Goal: Information Seeking & Learning: Compare options

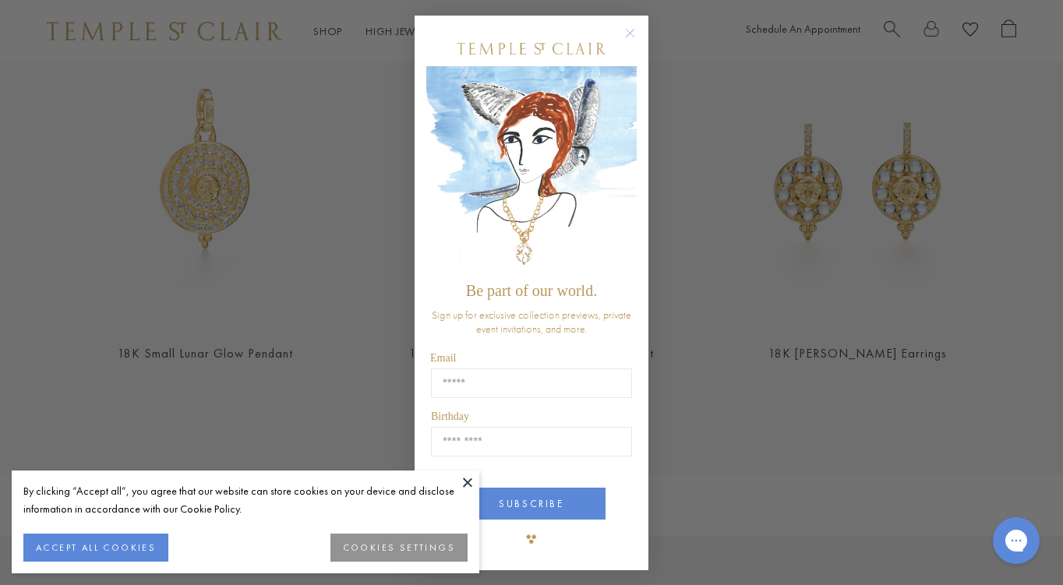
scroll to position [628, 0]
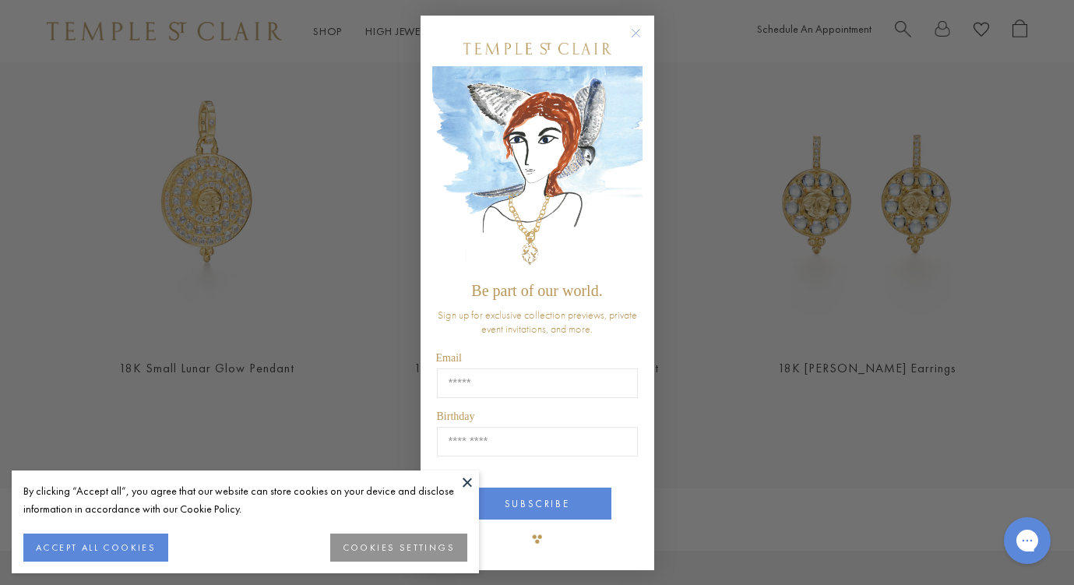
click at [637, 35] on icon "Close dialog" at bounding box center [636, 34] width 8 height 8
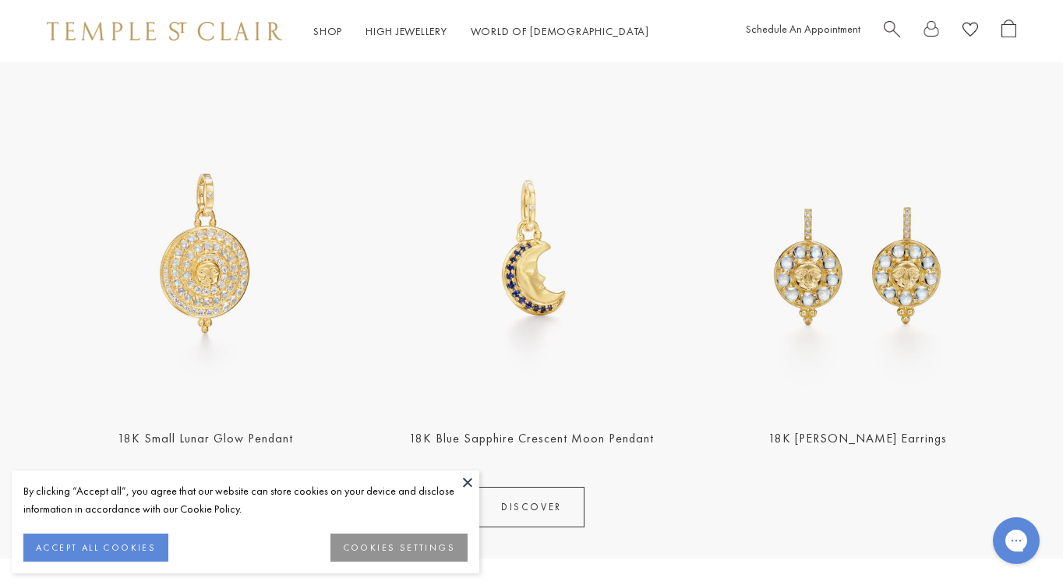
scroll to position [532, 0]
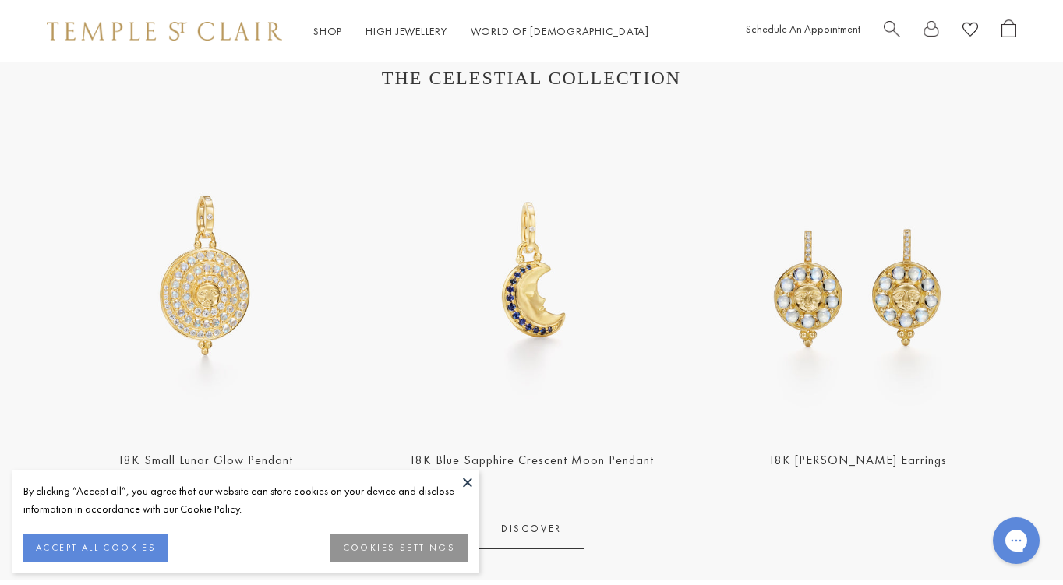
click at [211, 392] on img at bounding box center [205, 274] width 317 height 317
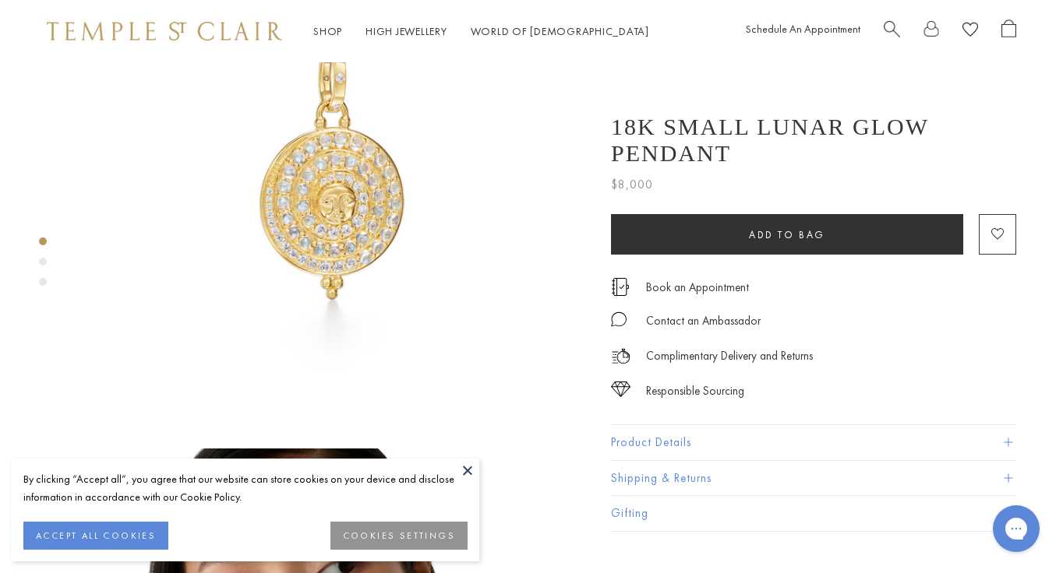
scroll to position [87, 0]
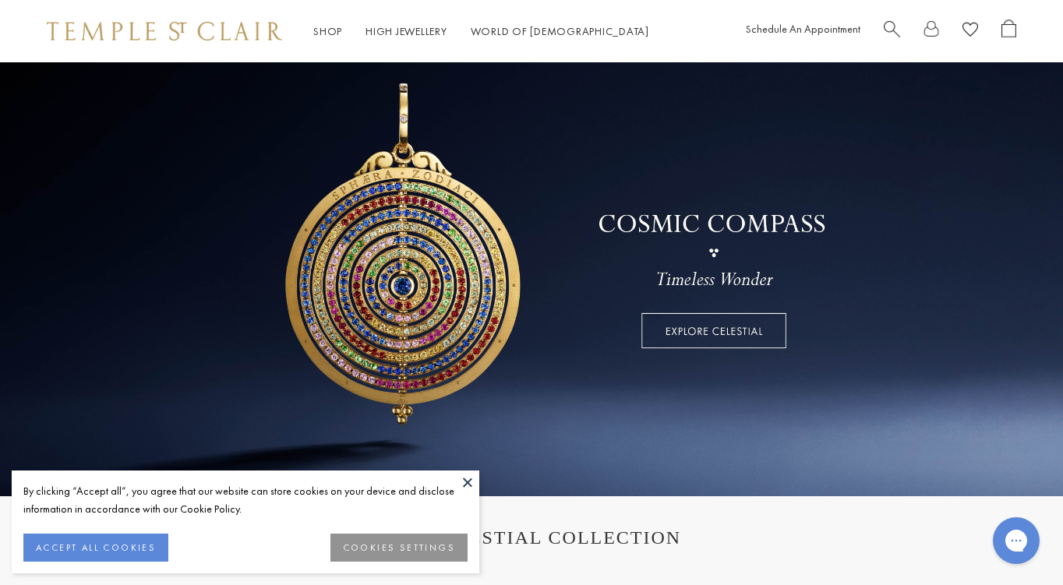
scroll to position [50, 0]
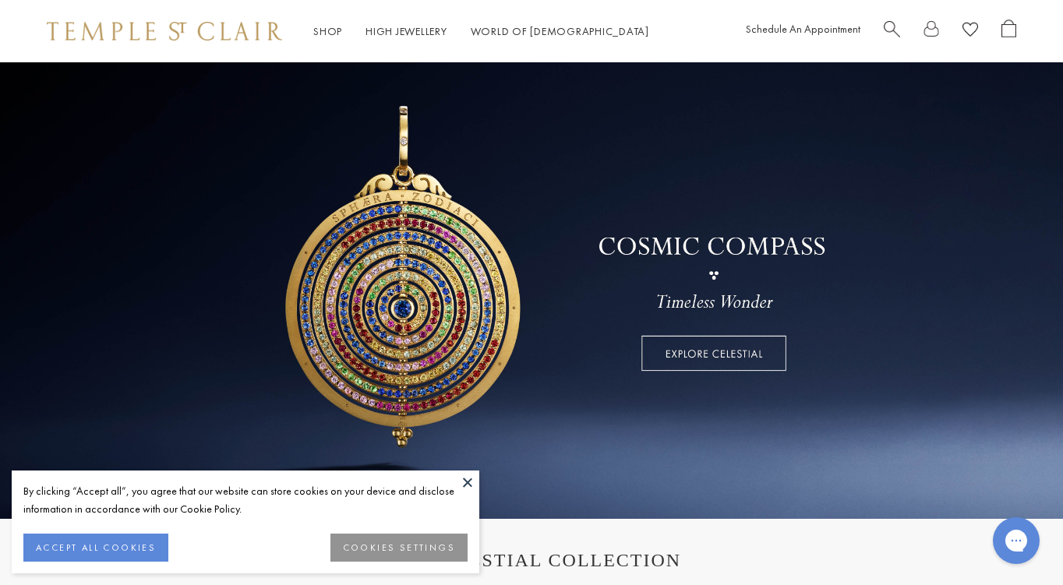
click at [468, 485] on button at bounding box center [467, 481] width 23 height 23
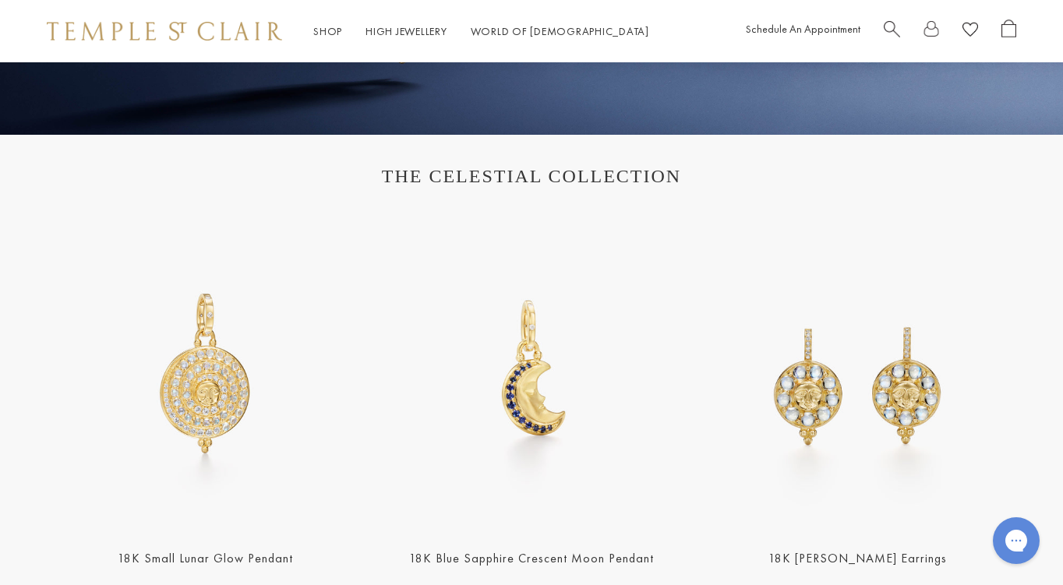
scroll to position [428, 0]
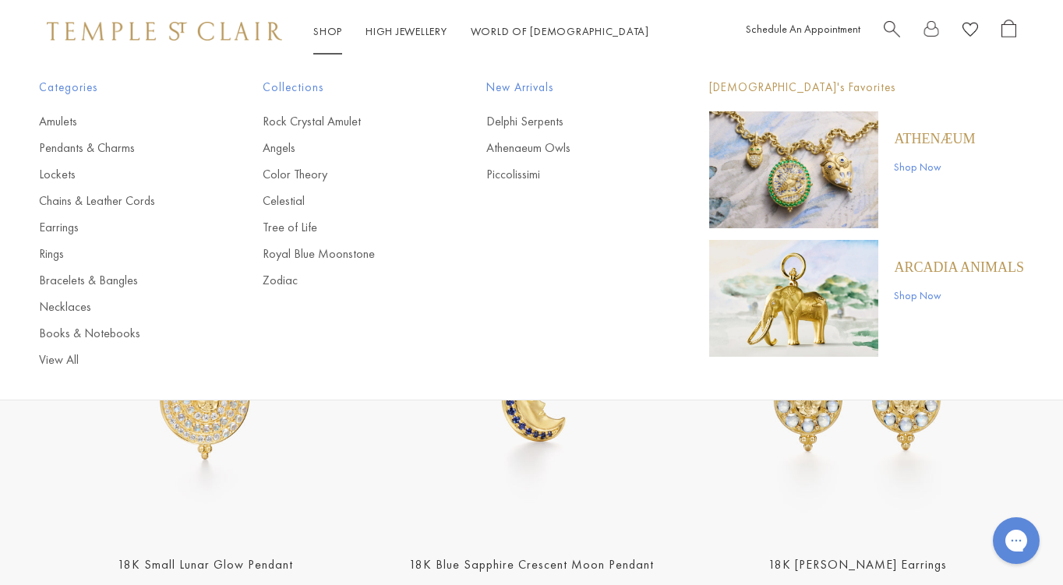
click at [324, 28] on link "Shop Shop" at bounding box center [327, 31] width 29 height 14
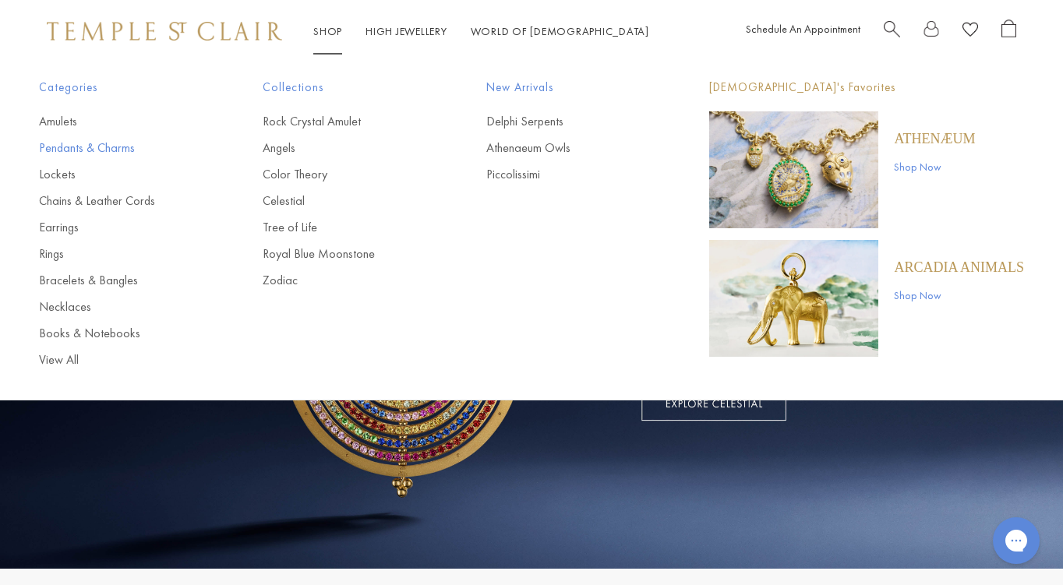
click at [93, 149] on link "Pendants & Charms" at bounding box center [119, 147] width 161 height 17
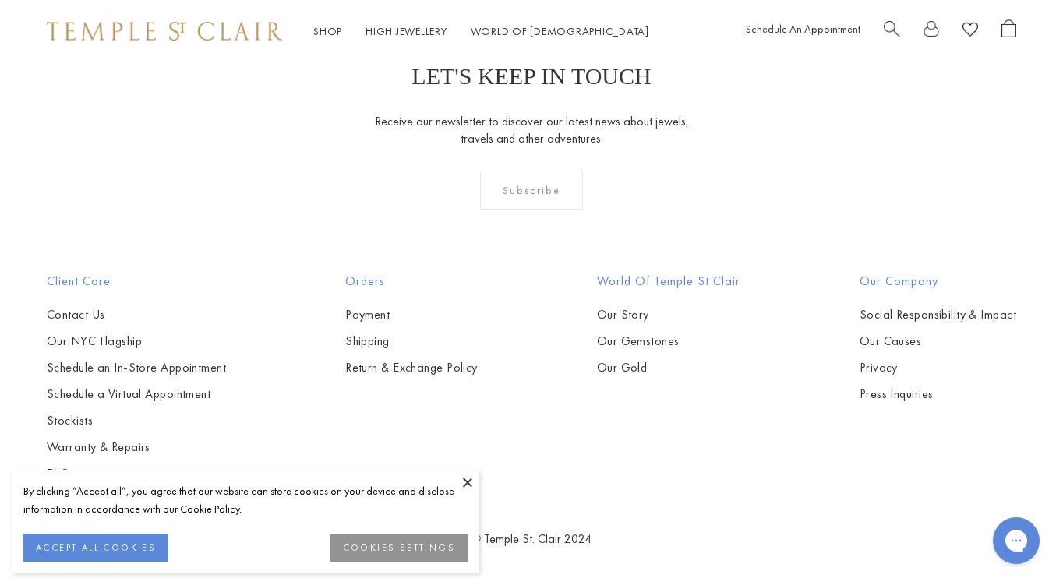
scroll to position [2966, 0]
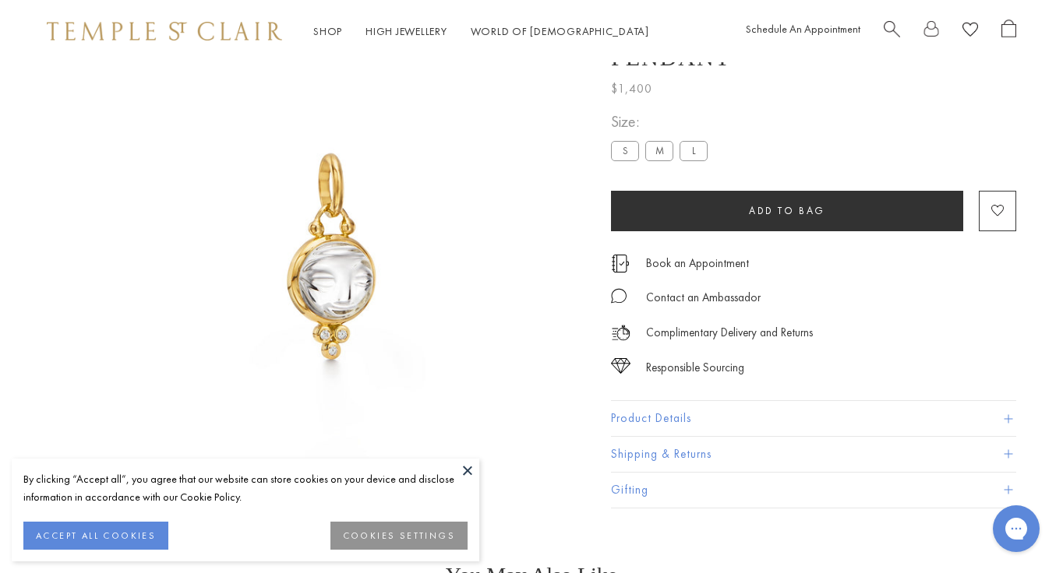
scroll to position [62, 0]
click at [662, 160] on label "M" at bounding box center [657, 149] width 28 height 19
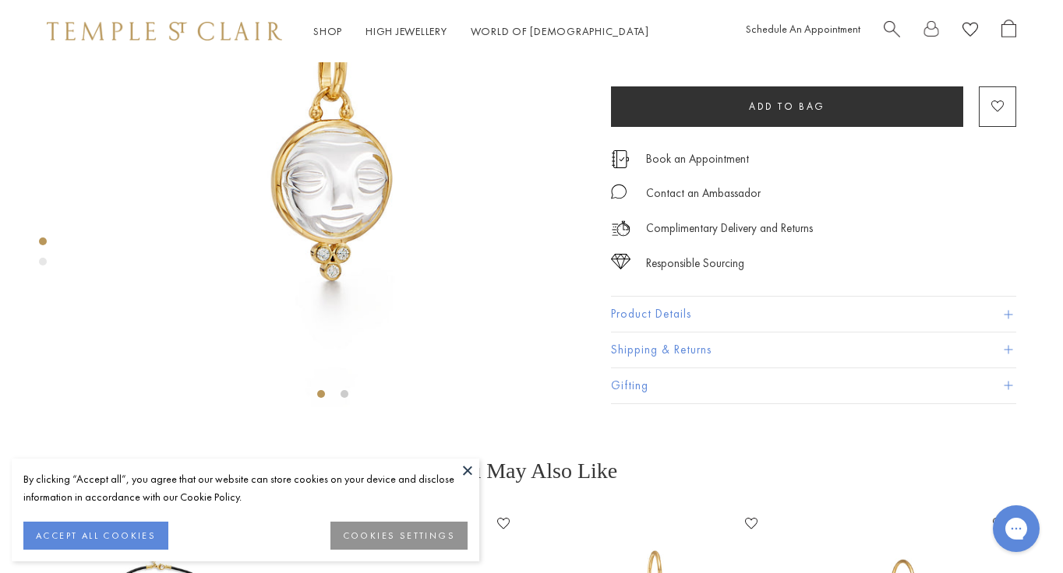
scroll to position [135, 0]
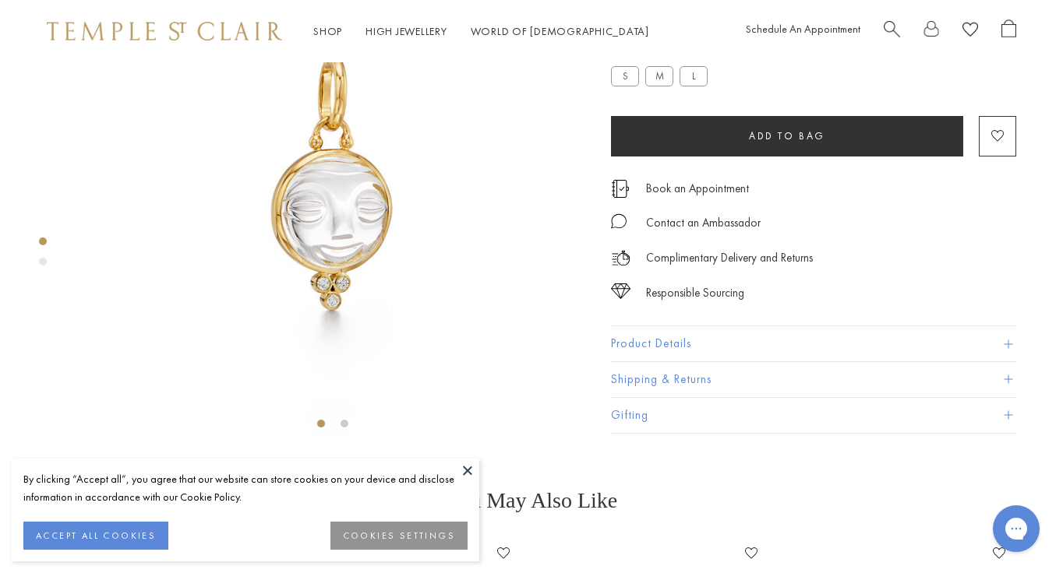
click at [693, 361] on button "Product Details" at bounding box center [813, 343] width 405 height 35
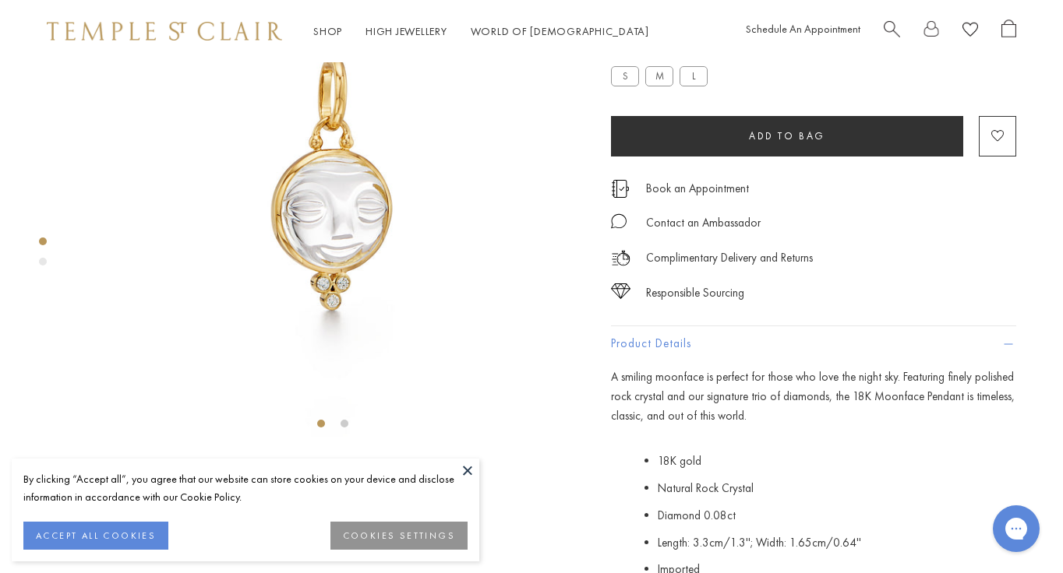
drag, startPoint x: 1027, startPoint y: 530, endPoint x: 1161, endPoint y: 523, distance: 133.4
click at [1047, 523] on html "Chat with us" at bounding box center [1016, 529] width 62 height 58
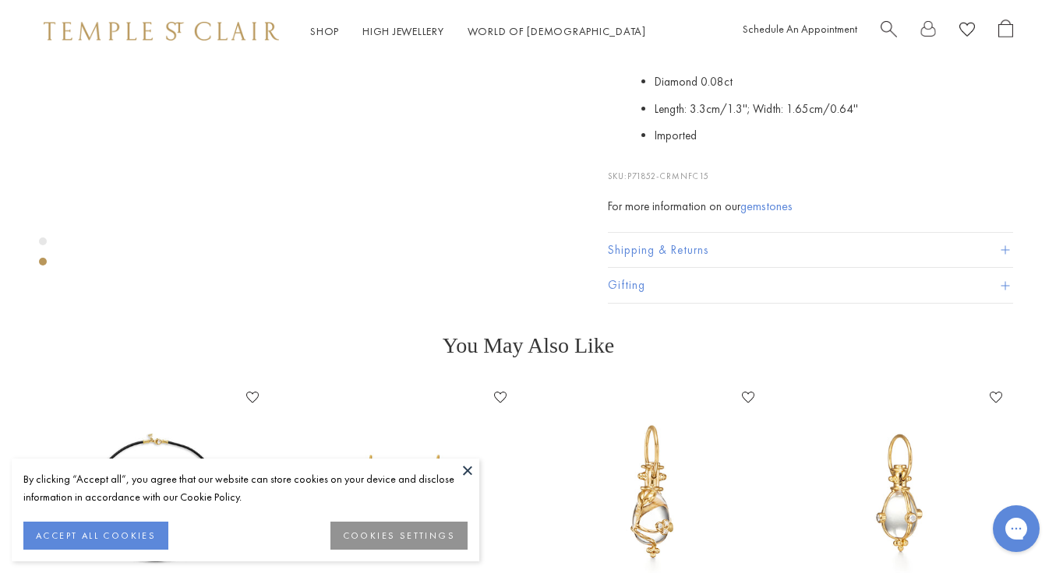
scroll to position [569, 0]
click at [671, 268] on button "Shipping & Returns" at bounding box center [813, 250] width 405 height 35
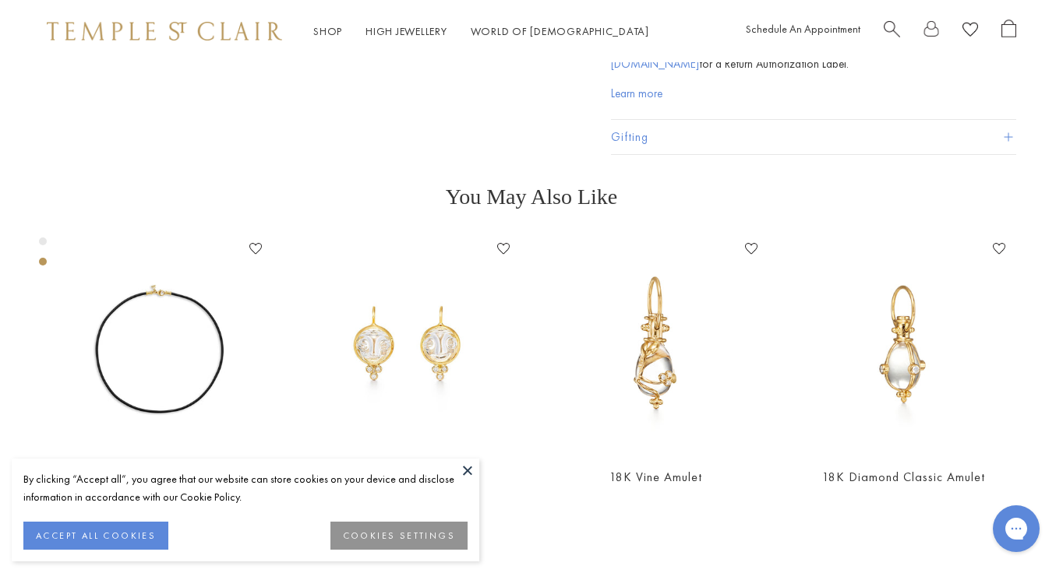
scroll to position [568, 0]
click at [887, 72] on link "clientservices@templestclair.com" at bounding box center [763, 56] width 305 height 33
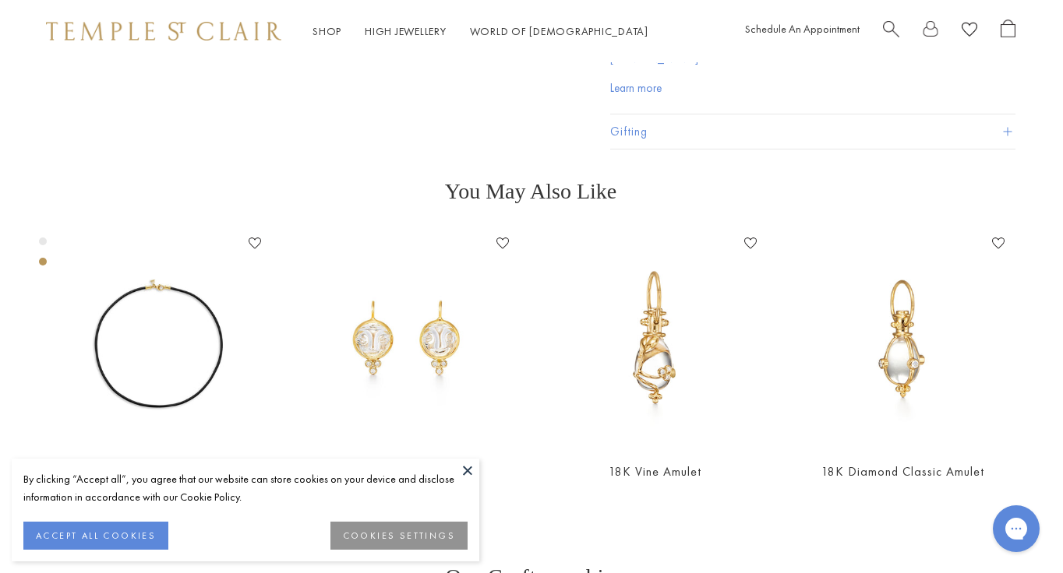
scroll to position [563, 1]
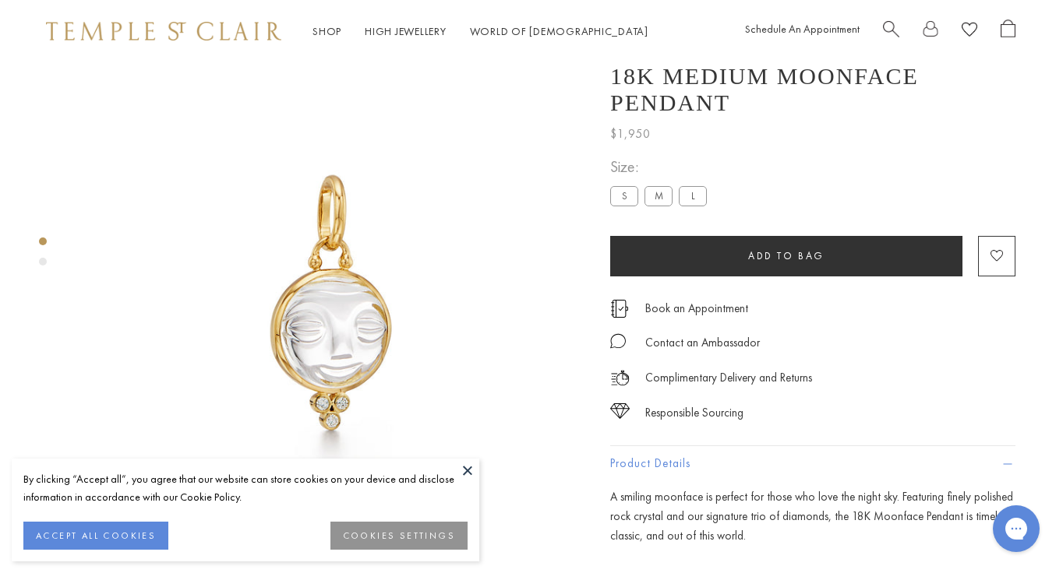
scroll to position [15, 0]
click at [695, 206] on label "L" at bounding box center [693, 195] width 28 height 19
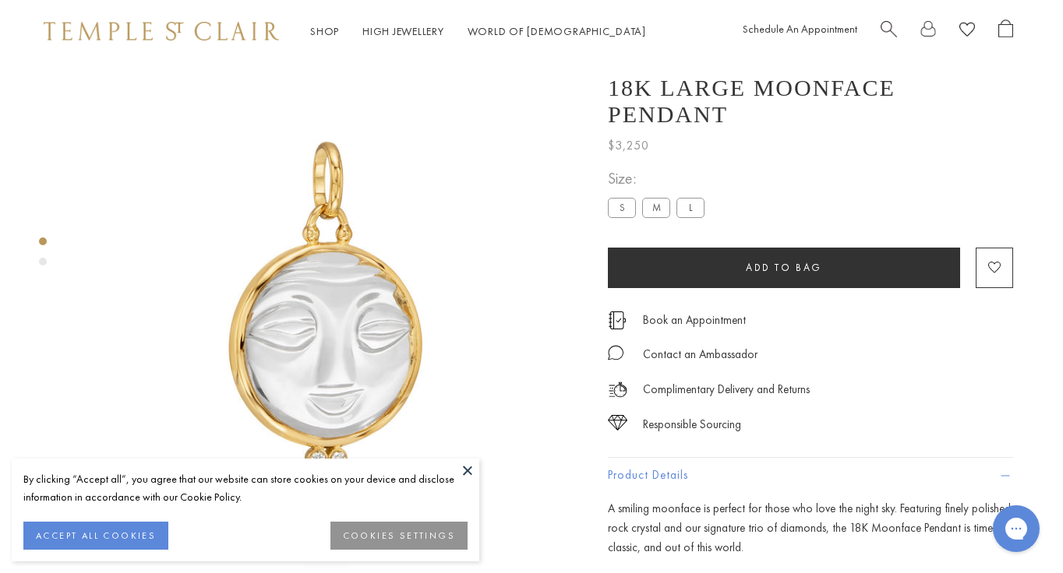
scroll to position [5, 3]
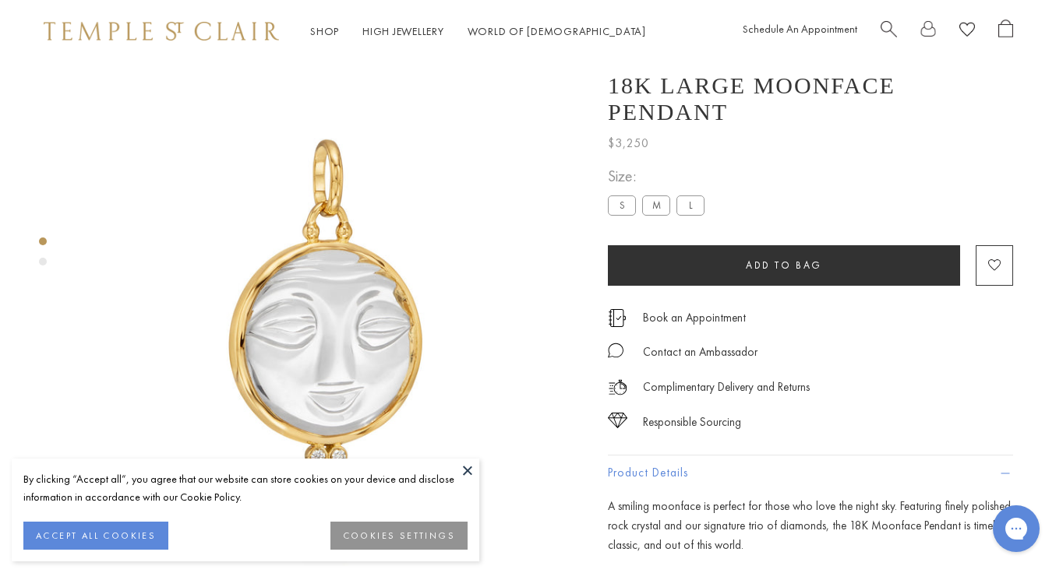
click at [656, 215] on label "M" at bounding box center [656, 205] width 28 height 19
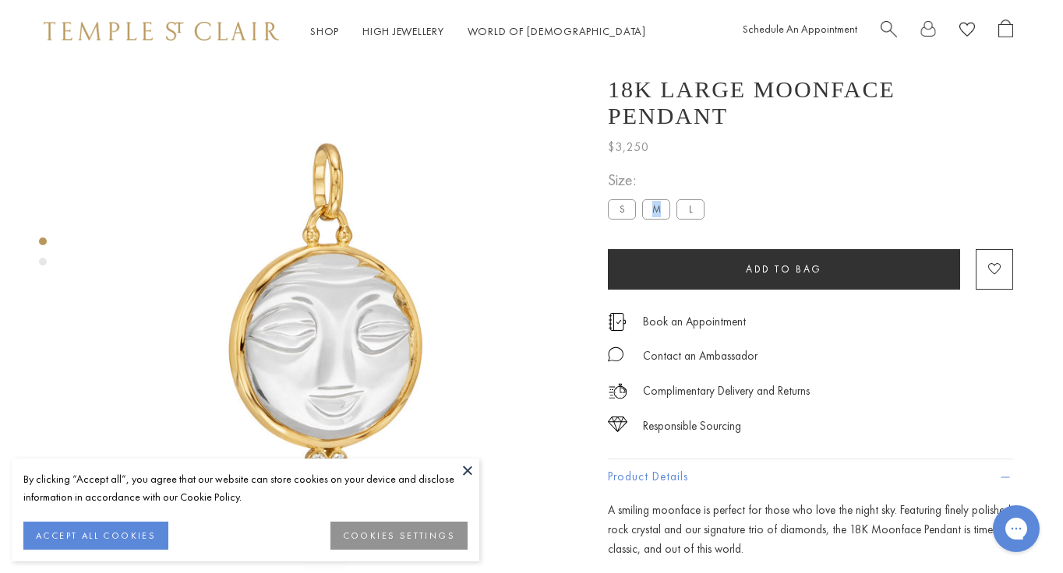
scroll to position [0, 3]
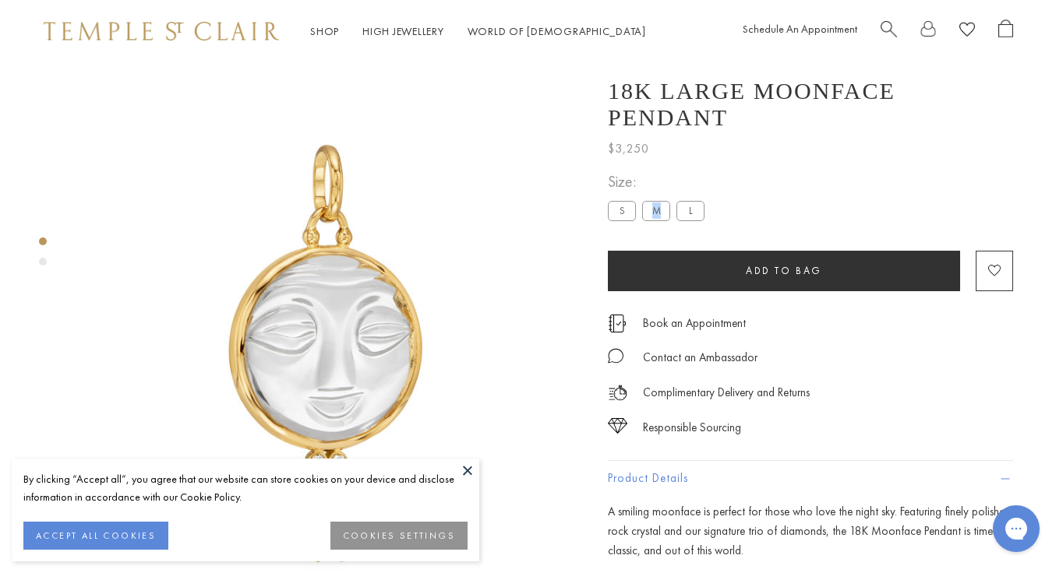
click at [654, 217] on label "M" at bounding box center [656, 210] width 28 height 19
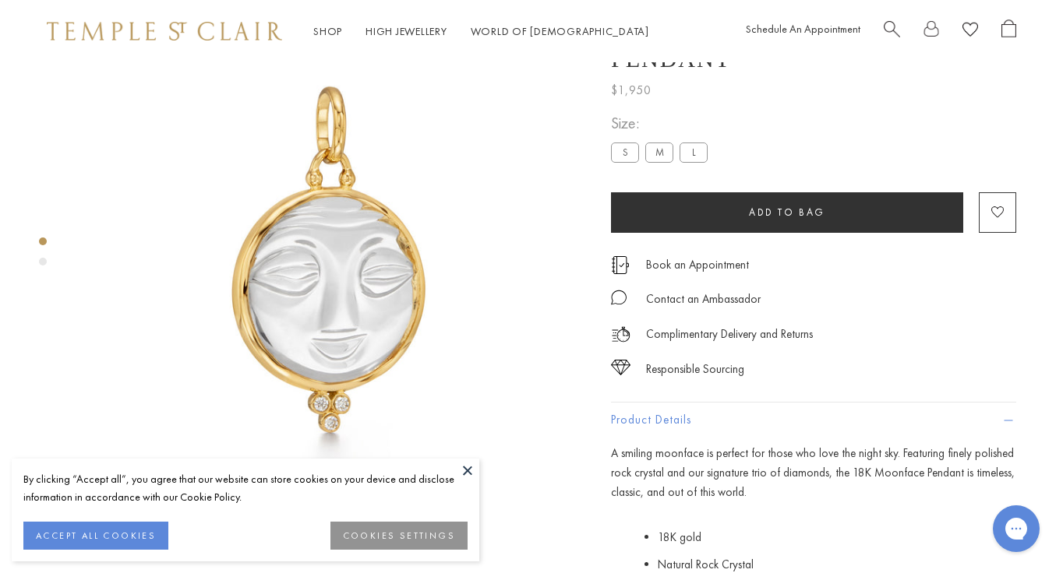
scroll to position [62, 0]
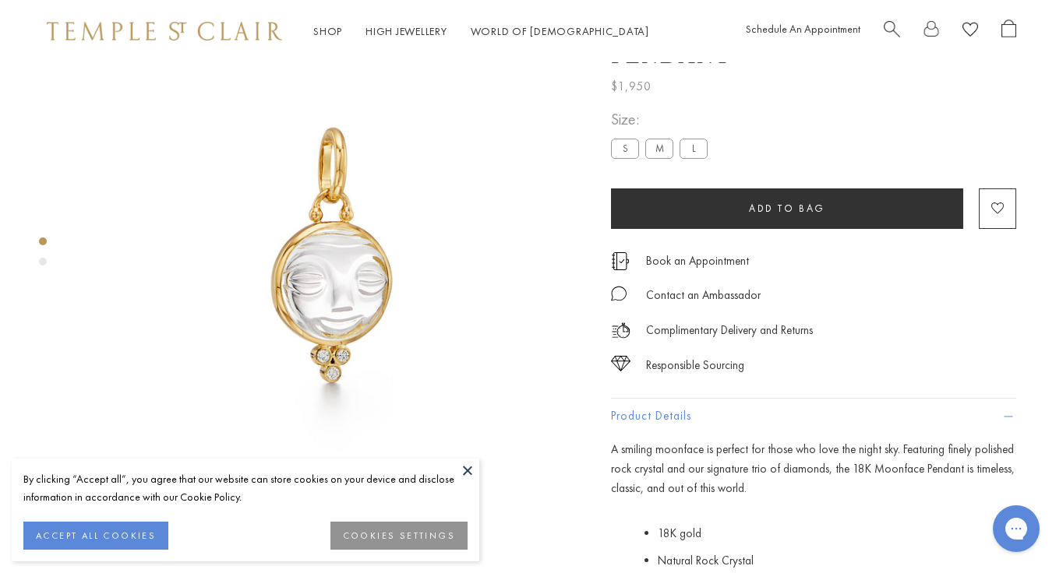
click at [657, 157] on label "M" at bounding box center [659, 148] width 28 height 19
click at [658, 158] on label "M" at bounding box center [659, 148] width 28 height 19
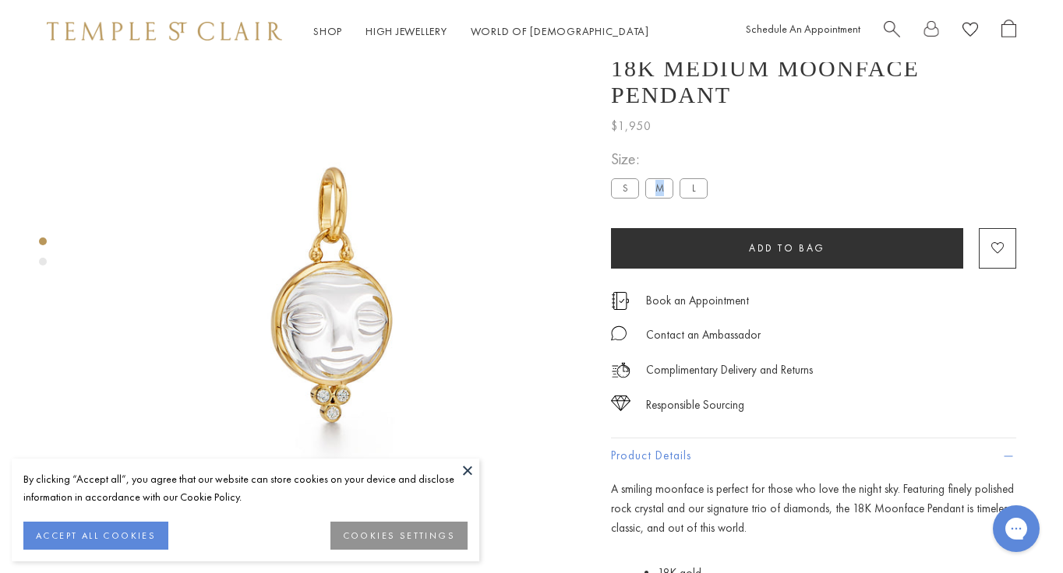
scroll to position [0, 0]
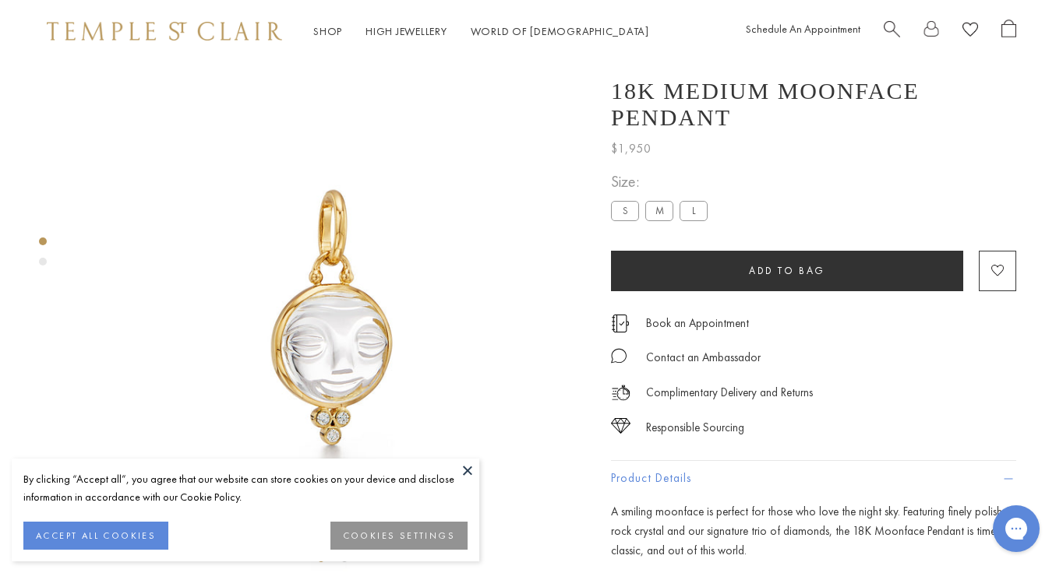
click at [627, 219] on label "S" at bounding box center [625, 210] width 28 height 19
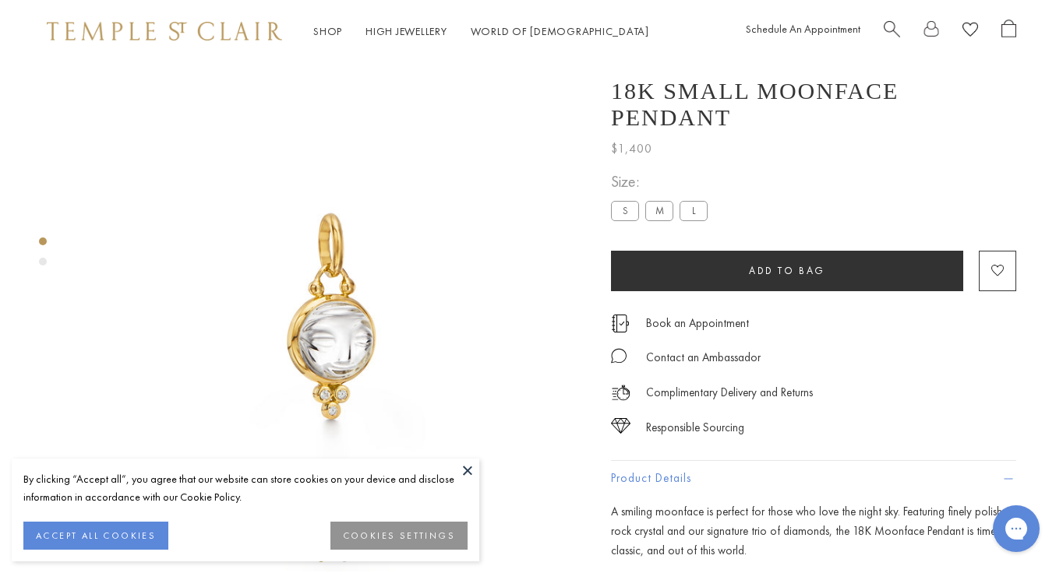
click at [662, 220] on label "M" at bounding box center [659, 210] width 28 height 19
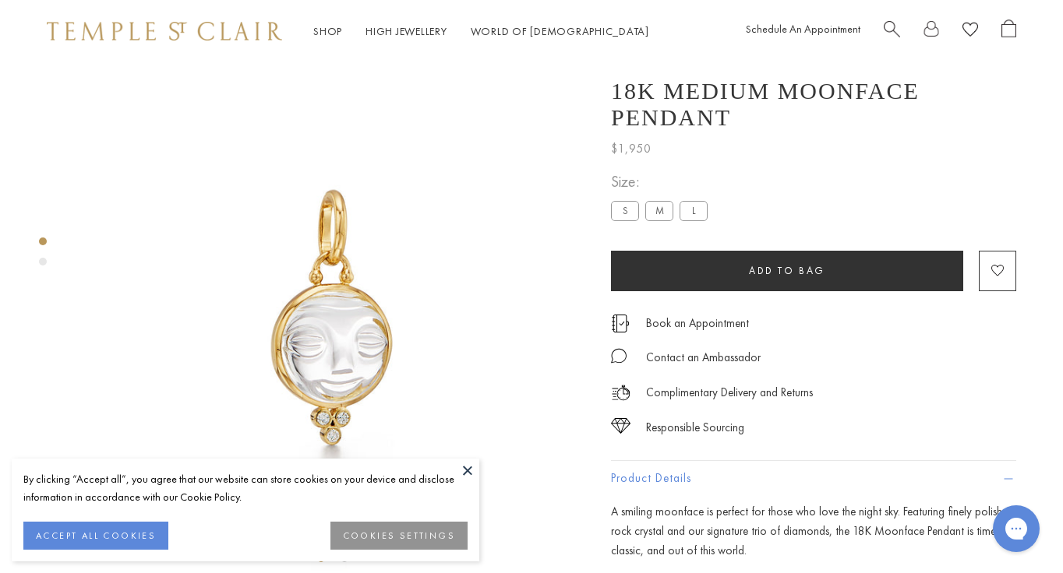
click at [693, 220] on label "L" at bounding box center [693, 210] width 28 height 19
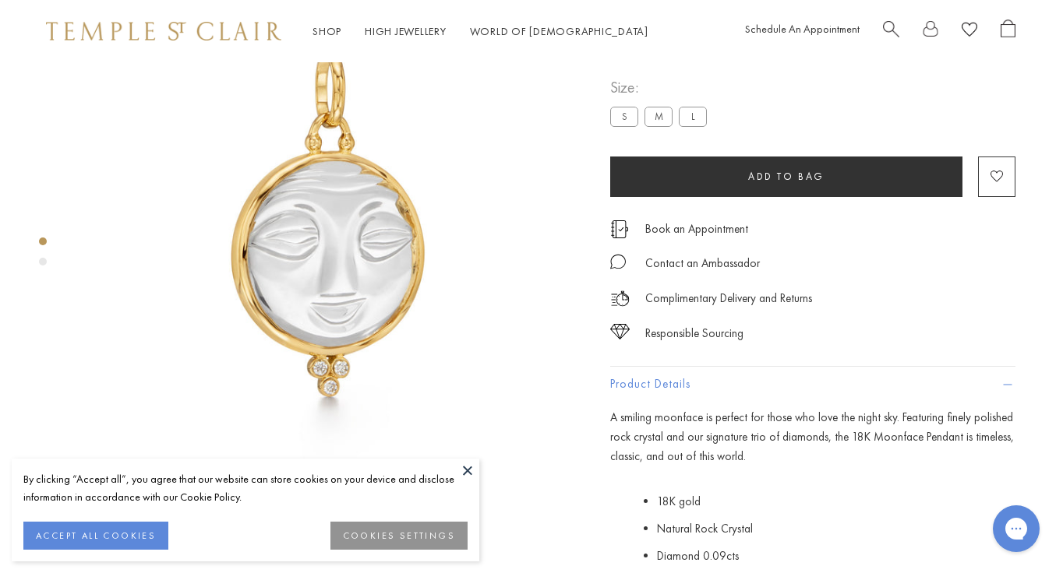
scroll to position [0, 1]
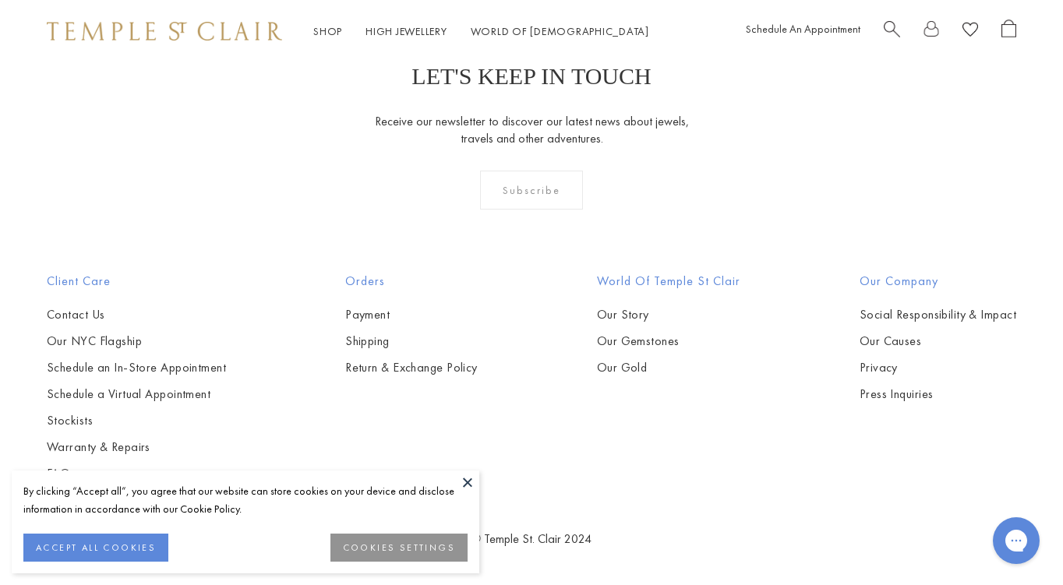
scroll to position [6681, 0]
click at [0, 0] on img at bounding box center [0, 0] width 0 height 0
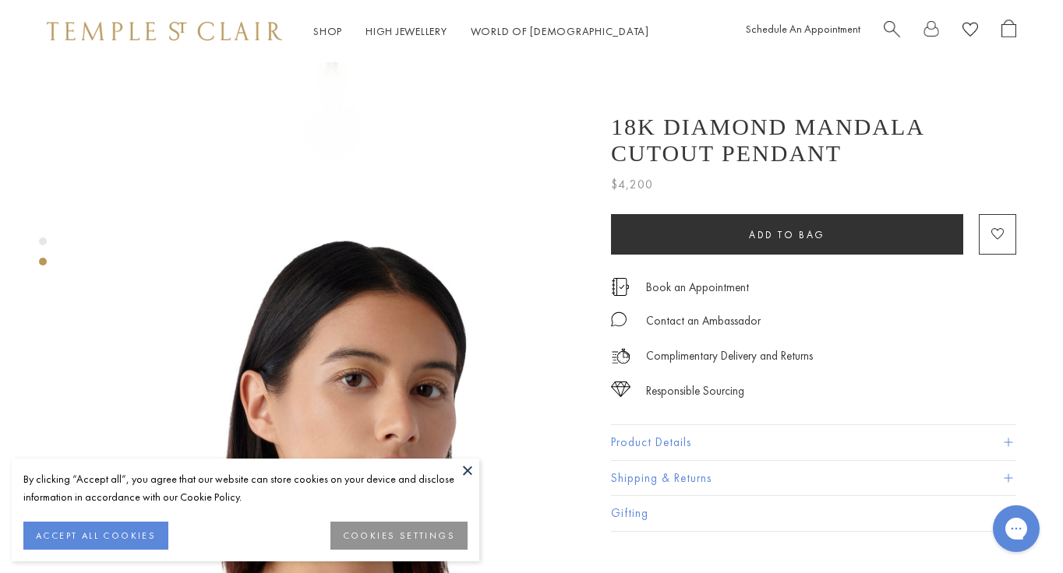
scroll to position [372, 0]
click at [675, 442] on button "Product Details" at bounding box center [813, 442] width 405 height 35
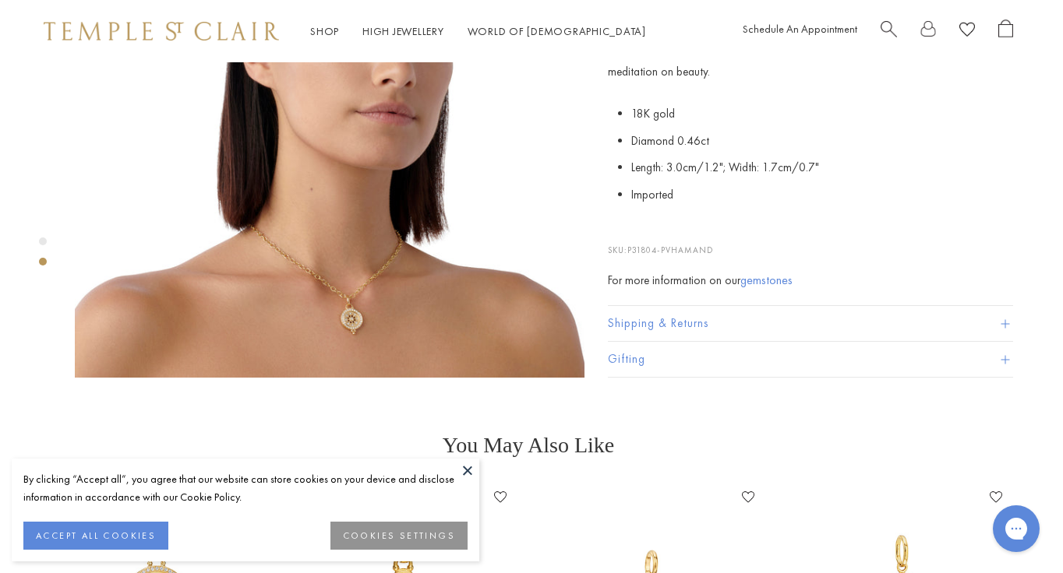
scroll to position [728, 2]
click at [344, 267] on img at bounding box center [330, 122] width 509 height 509
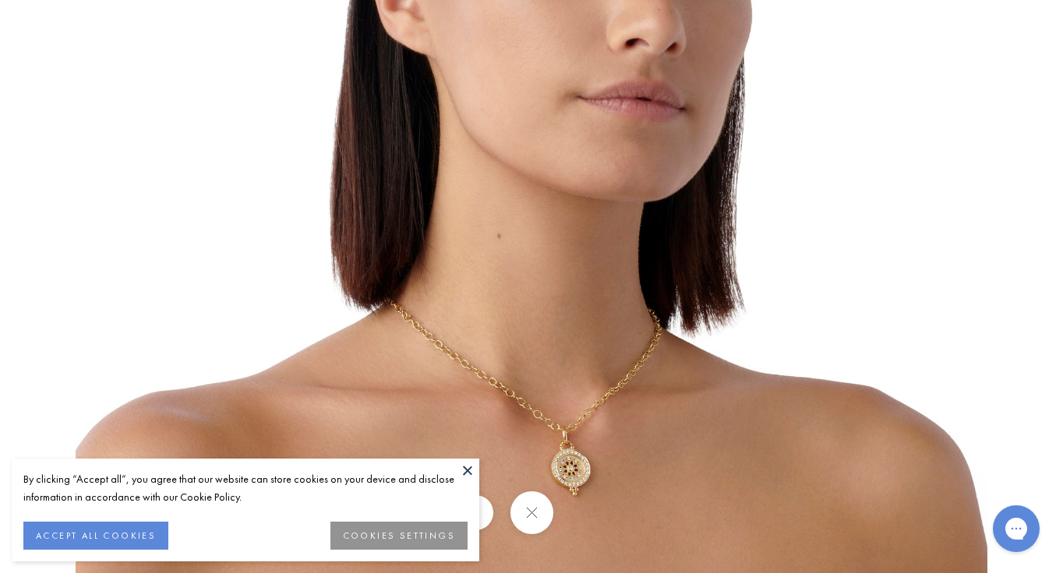
click at [458, 470] on button at bounding box center [467, 470] width 23 height 23
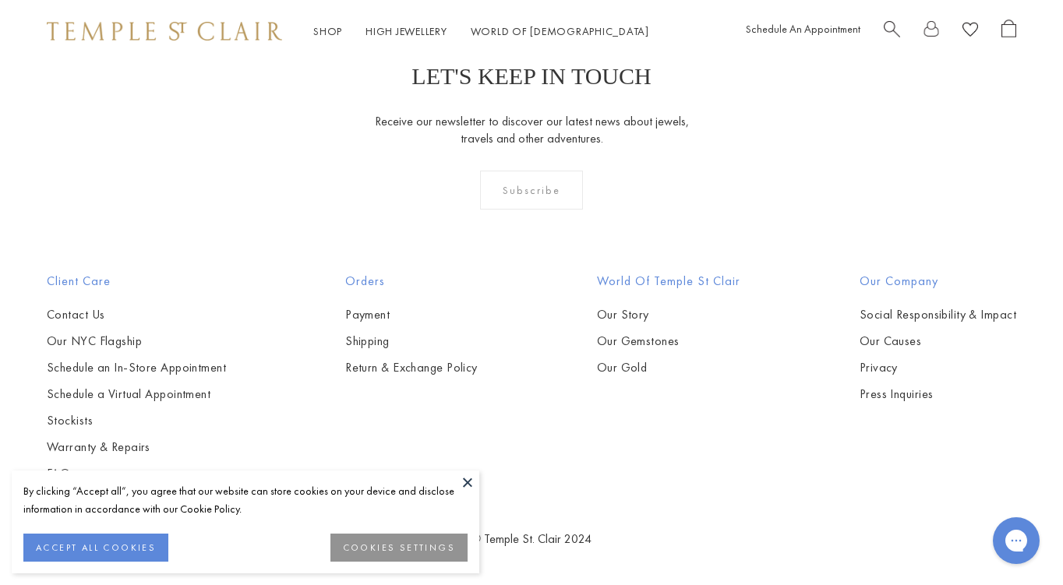
scroll to position [8133, 0]
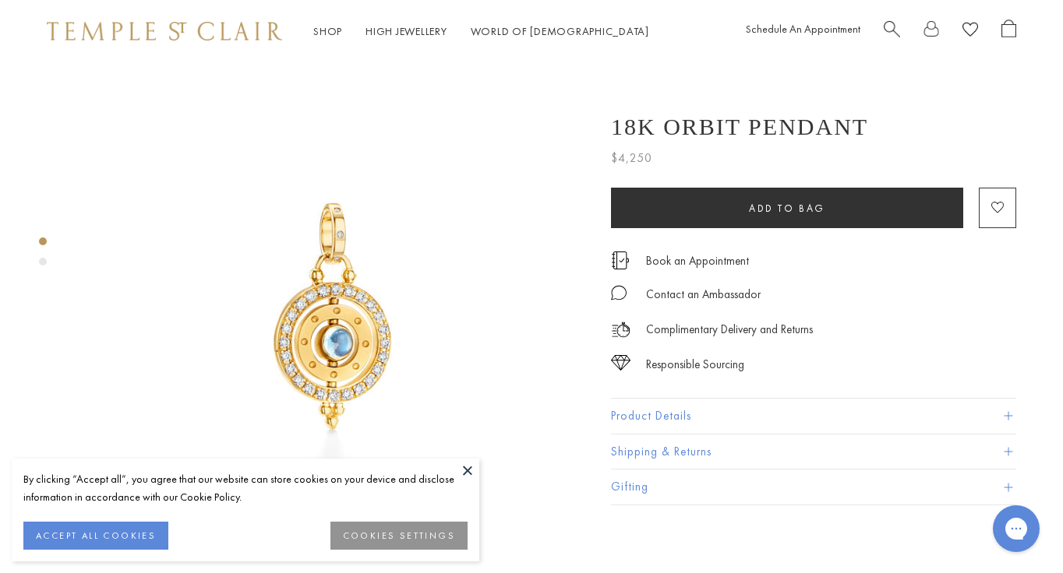
click at [1010, 418] on span at bounding box center [1007, 416] width 9 height 9
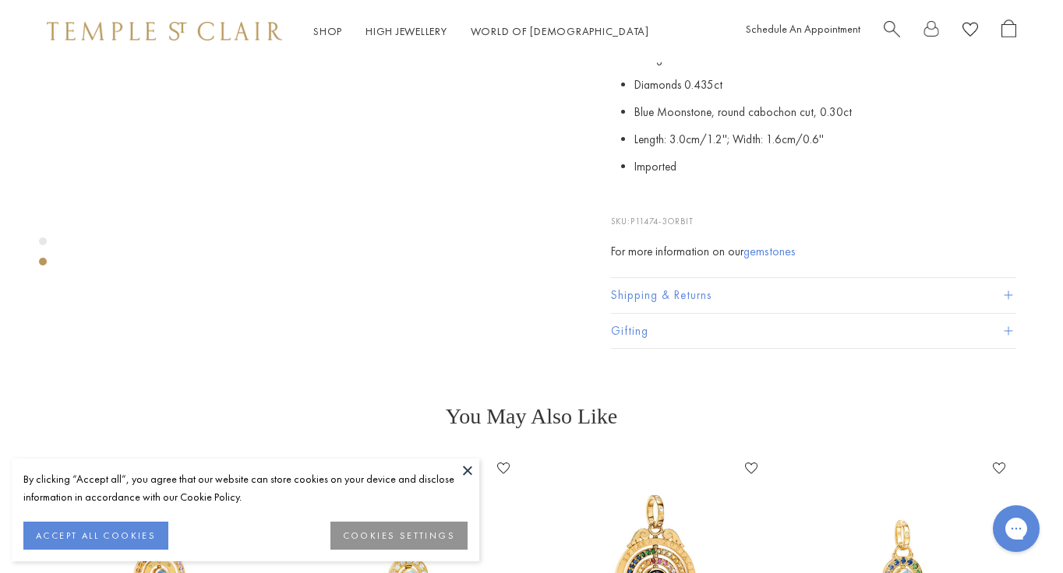
scroll to position [671, 0]
